Goal: Information Seeking & Learning: Learn about a topic

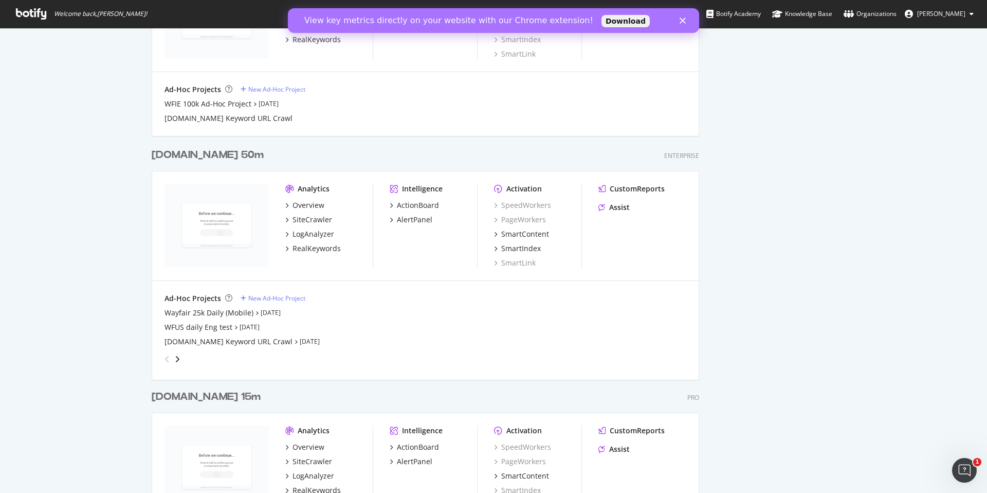
scroll to position [1348, 0]
click at [197, 154] on div "[DOMAIN_NAME] 50m" at bounding box center [208, 154] width 112 height 15
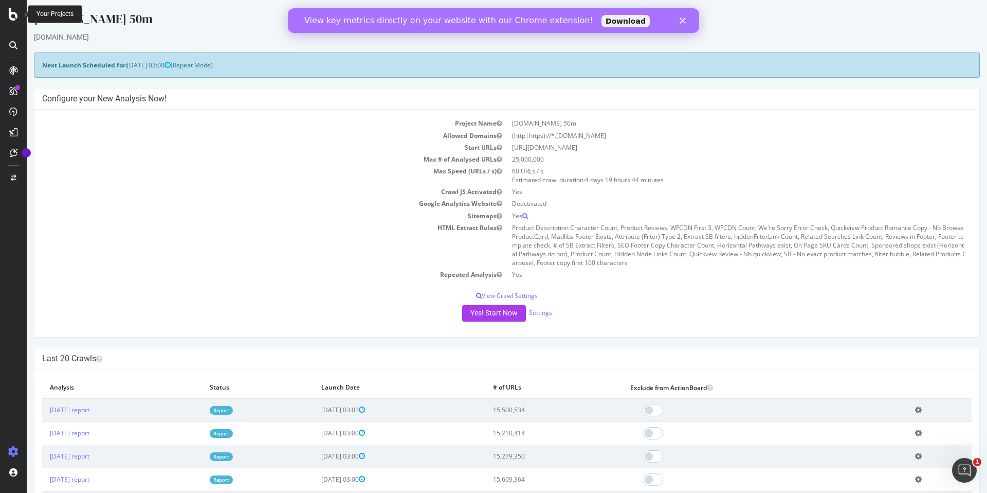
click at [12, 15] on icon at bounding box center [13, 14] width 9 height 12
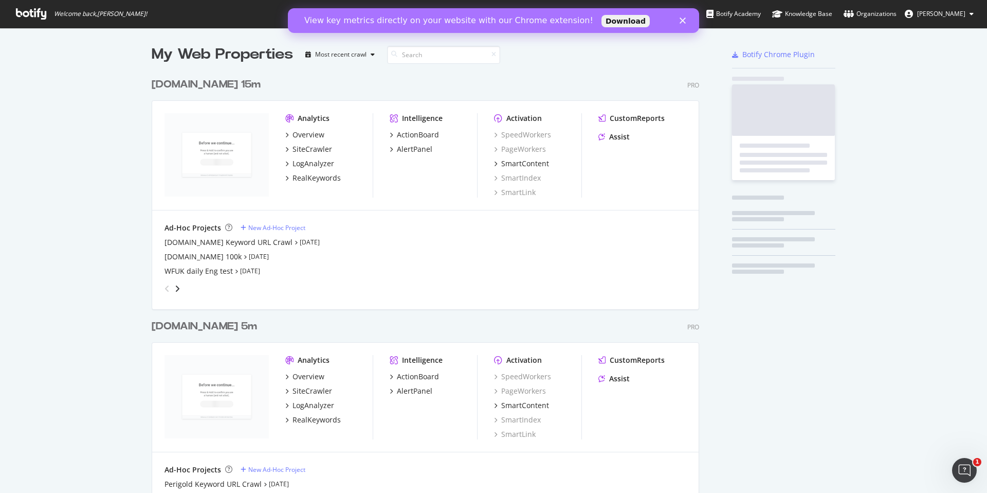
scroll to position [493, 987]
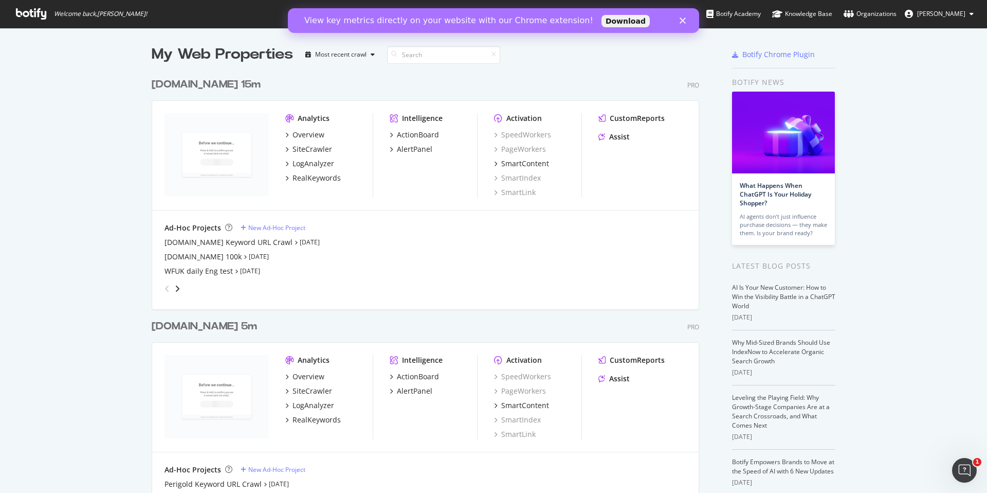
click at [211, 84] on div "[DOMAIN_NAME] 15m" at bounding box center [206, 84] width 109 height 15
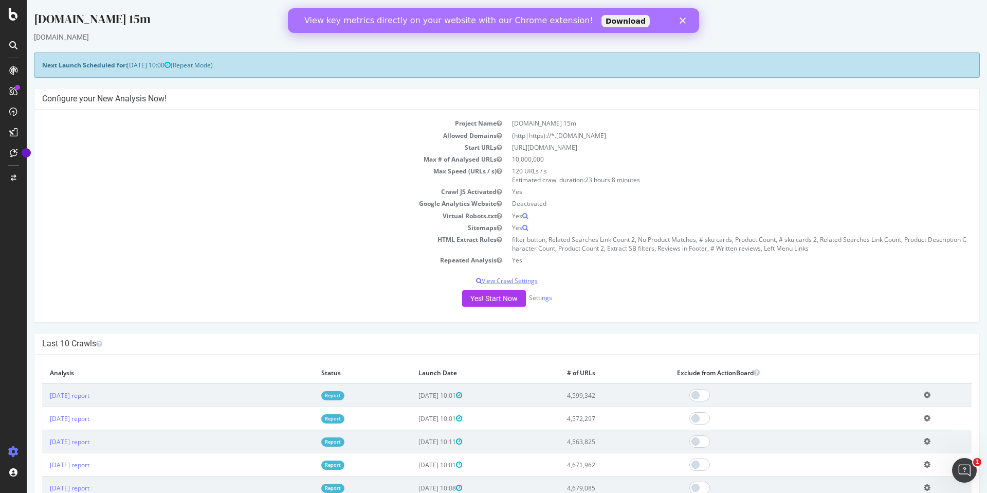
click at [521, 279] on p "View Crawl Settings" at bounding box center [507, 280] width 930 height 9
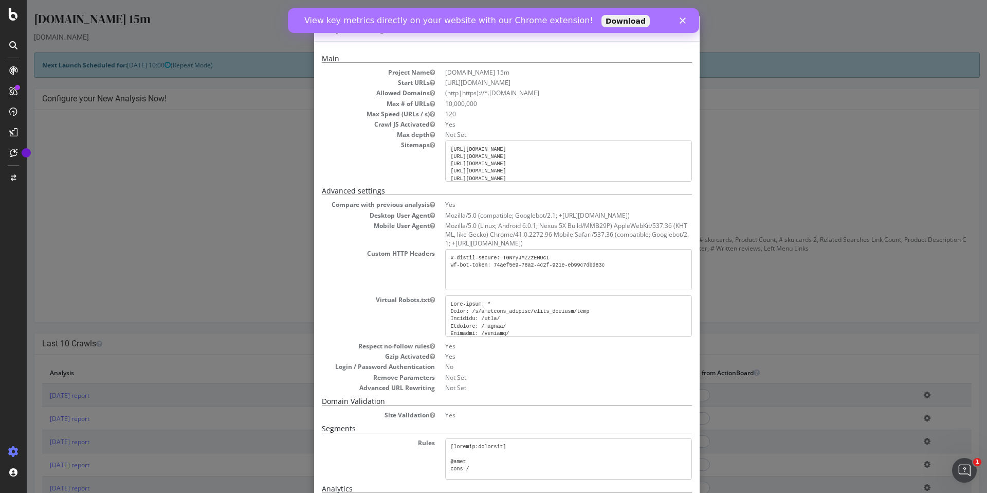
click at [682, 22] on polygon "Close" at bounding box center [683, 20] width 6 height 6
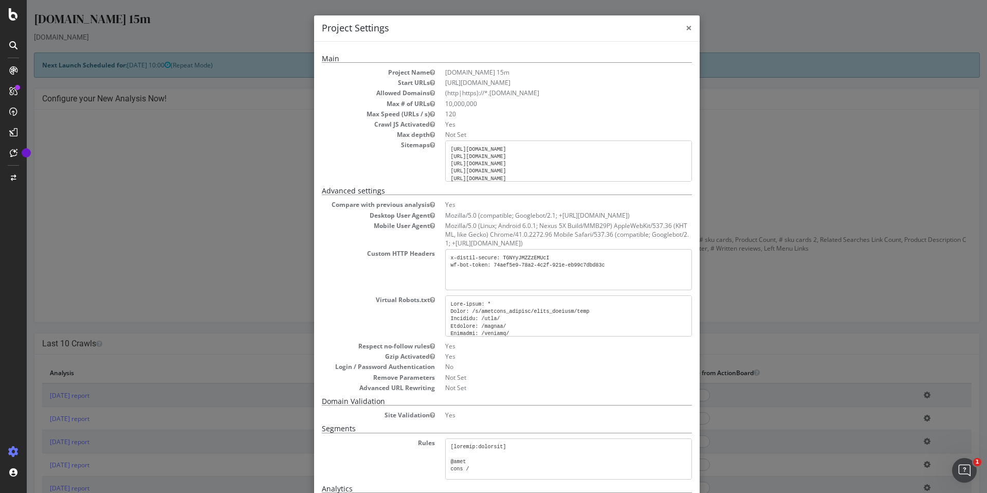
click at [690, 29] on span "×" at bounding box center [689, 28] width 6 height 14
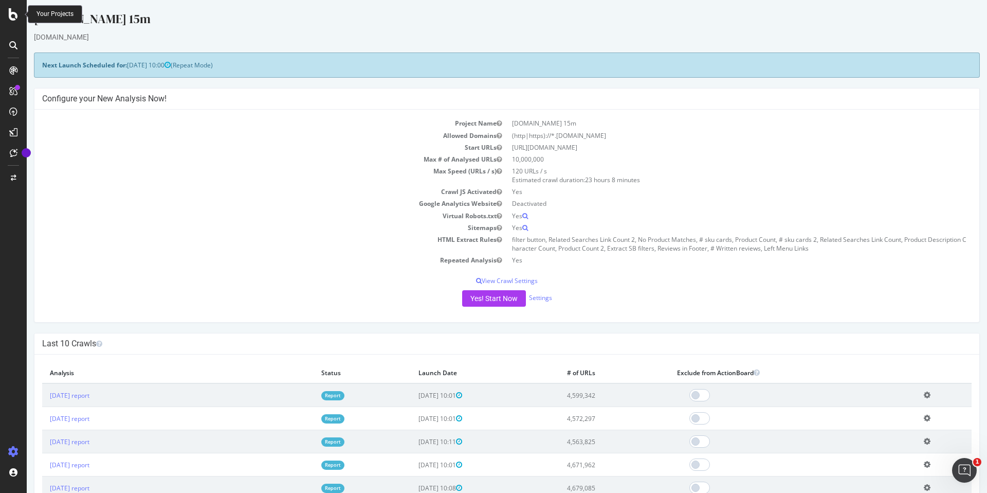
click at [15, 19] on icon at bounding box center [13, 14] width 9 height 12
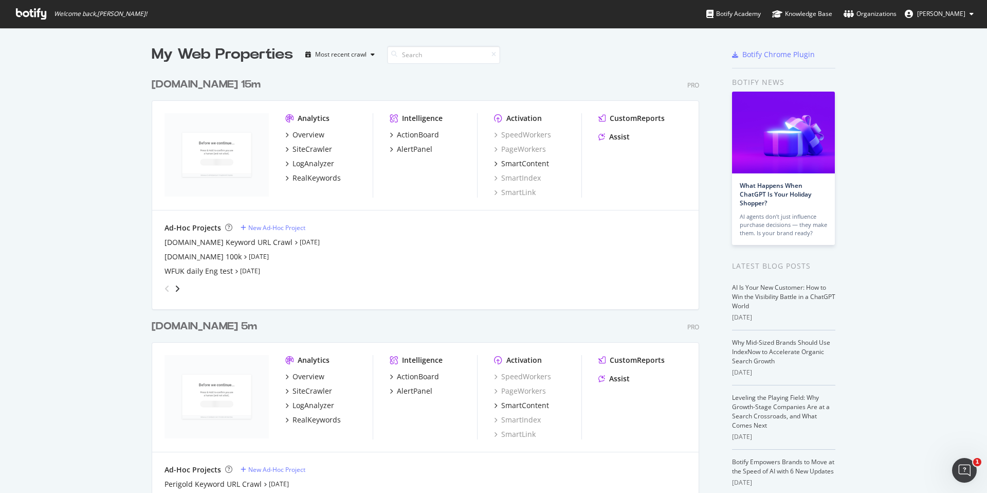
scroll to position [493, 987]
click at [308, 148] on div "SiteCrawler" at bounding box center [313, 149] width 40 height 10
